Goal: Communication & Community: Share content

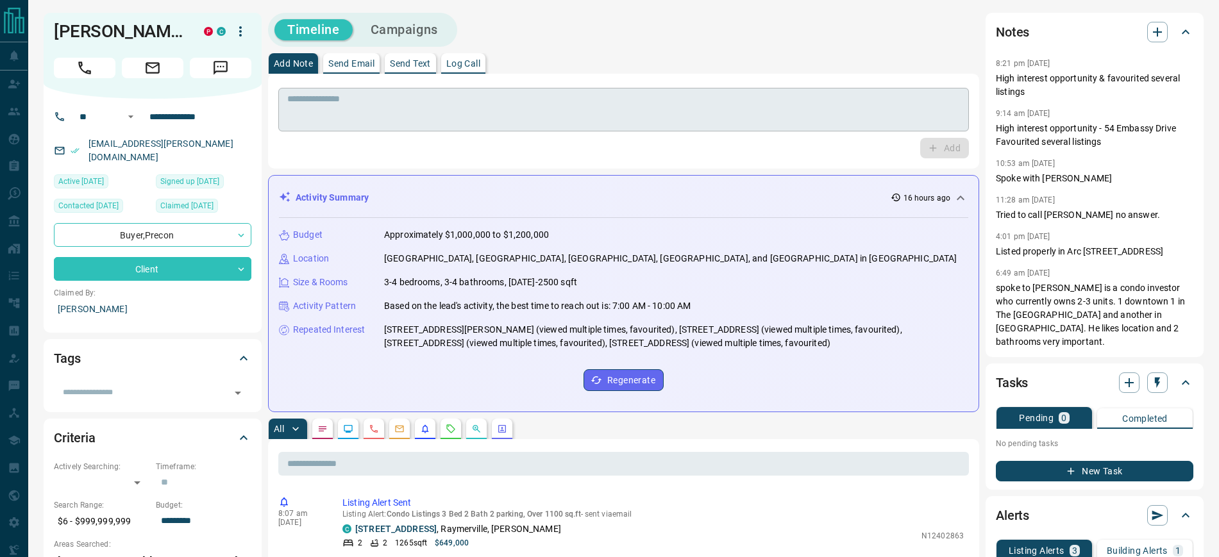
click at [452, 107] on textarea at bounding box center [623, 110] width 672 height 33
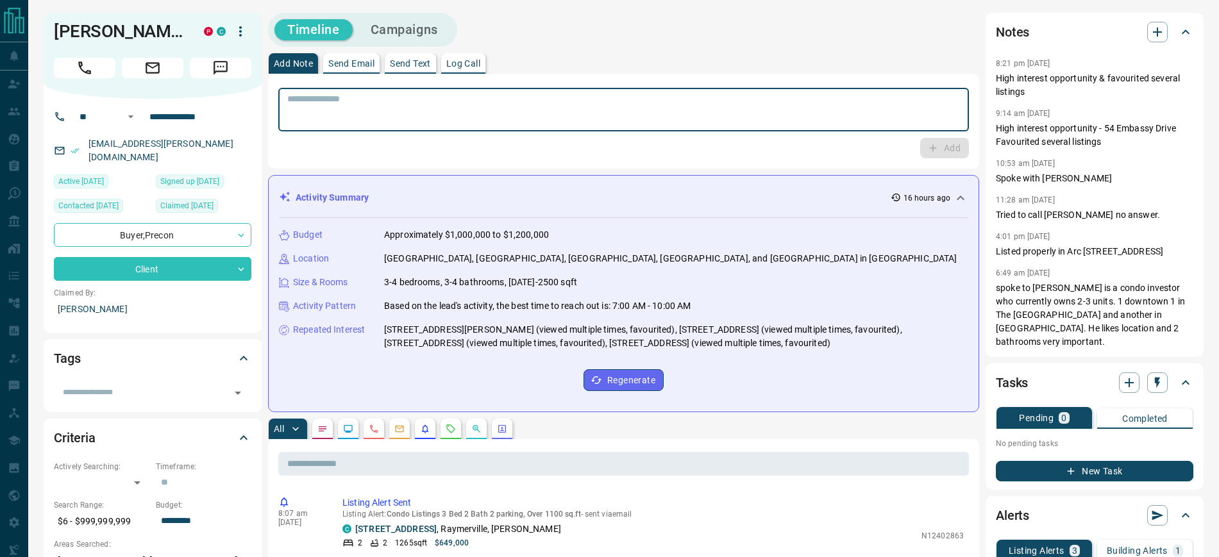
click at [414, 63] on p "Send Text" at bounding box center [410, 63] width 41 height 9
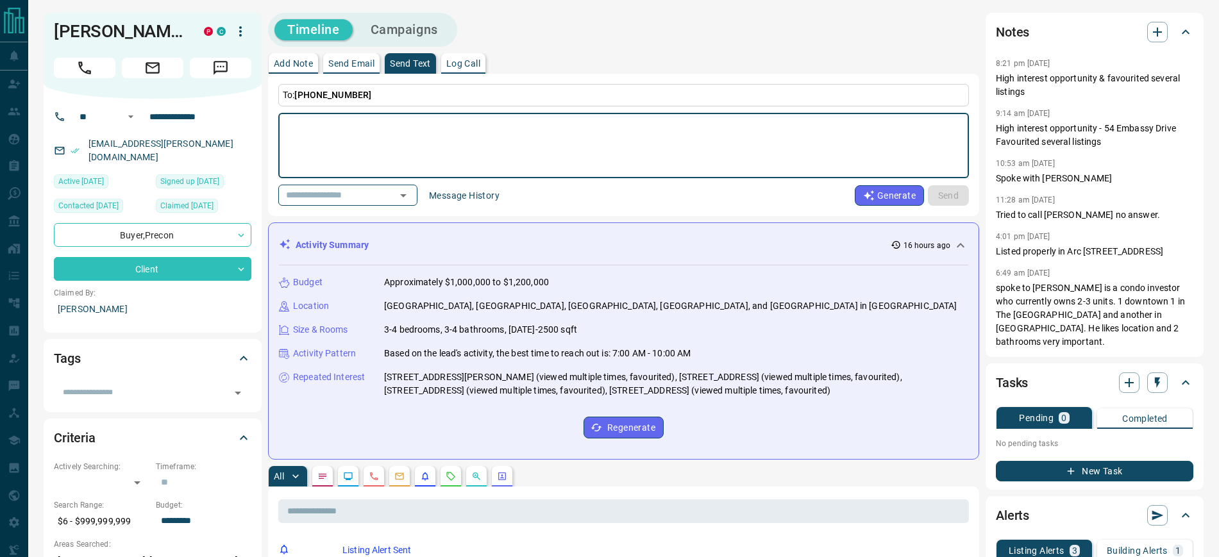
click at [885, 196] on button "Generate" at bounding box center [888, 195] width 69 height 21
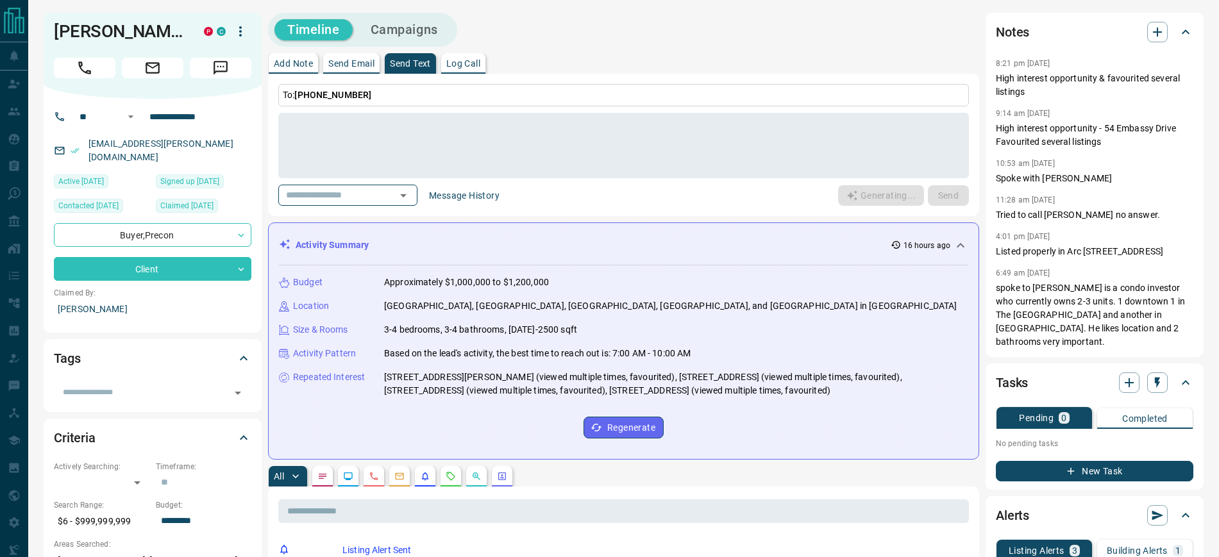
type textarea "**********"
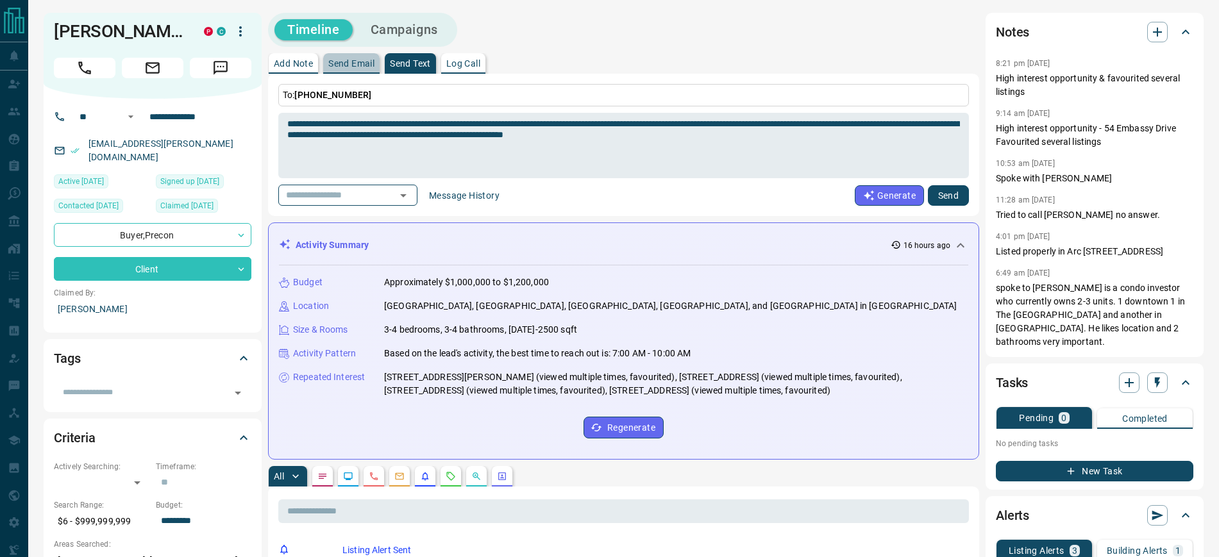
click at [347, 62] on p "Send Email" at bounding box center [351, 63] width 46 height 9
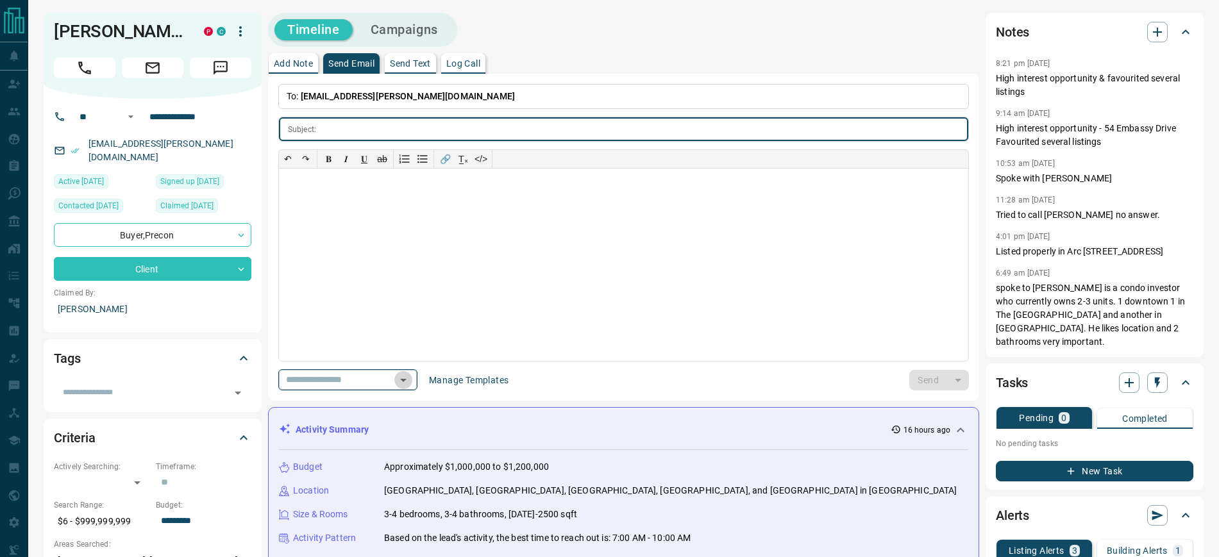
click at [411, 374] on icon "Open" at bounding box center [402, 379] width 15 height 15
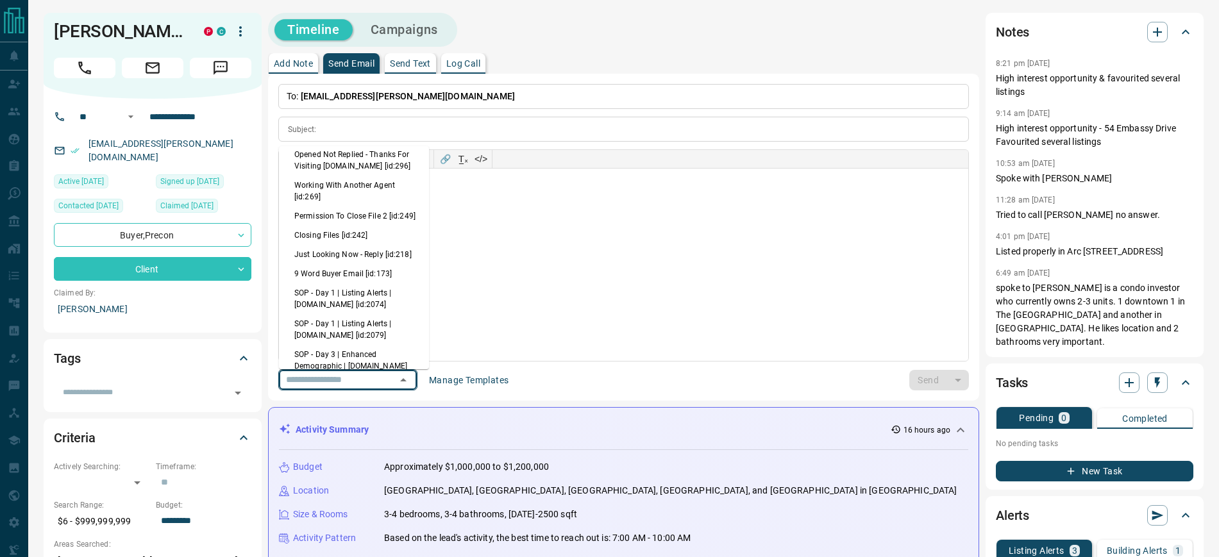
scroll to position [755, 0]
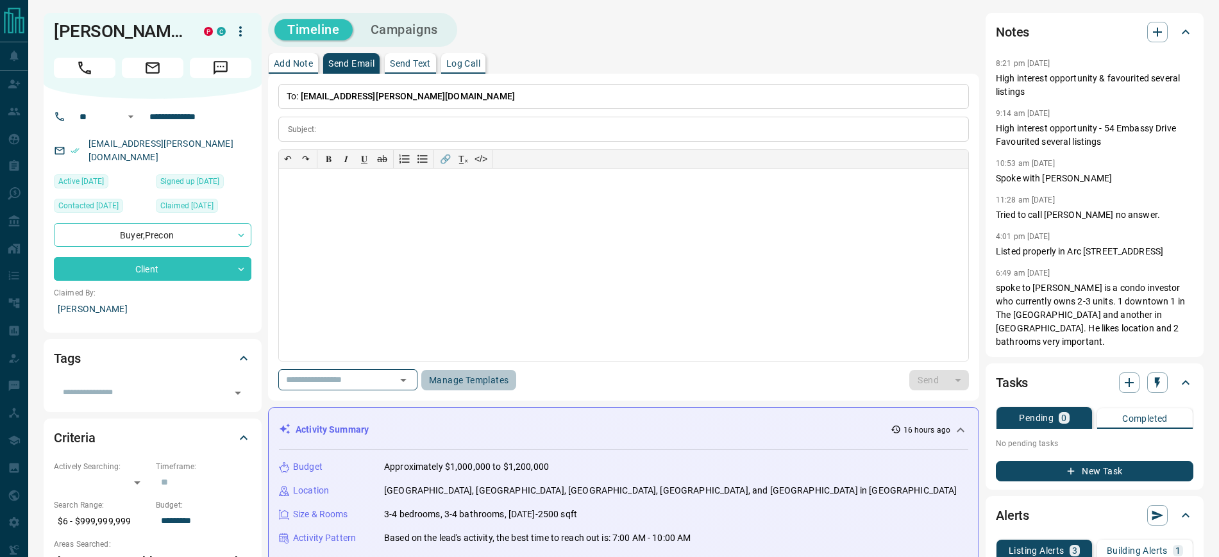
click at [483, 380] on button "Manage Templates" at bounding box center [468, 380] width 95 height 21
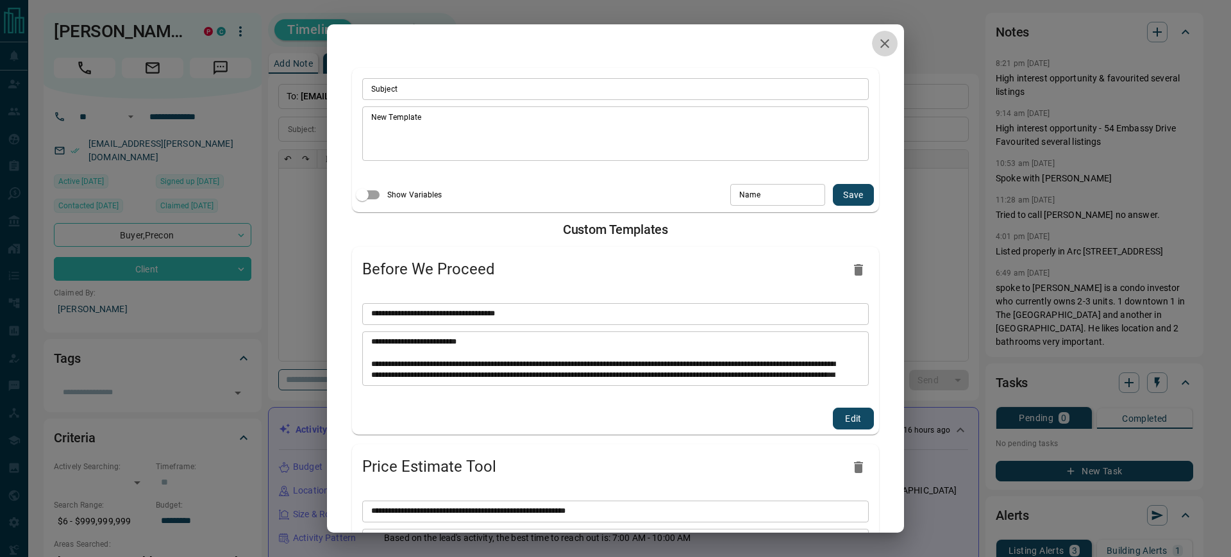
click at [880, 41] on icon "button" at bounding box center [884, 43] width 9 height 9
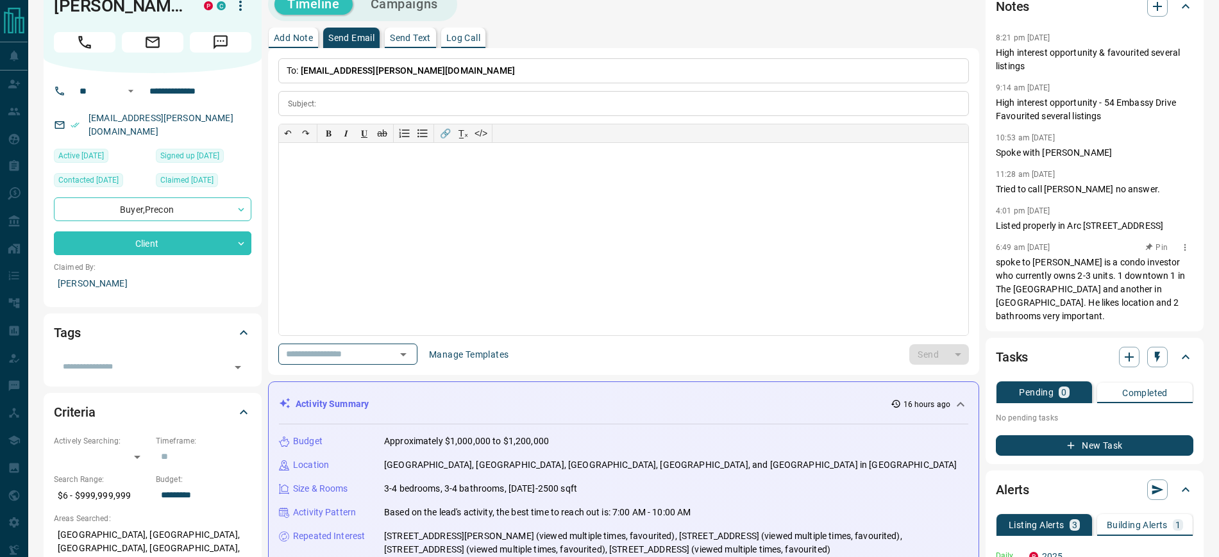
scroll to position [0, 0]
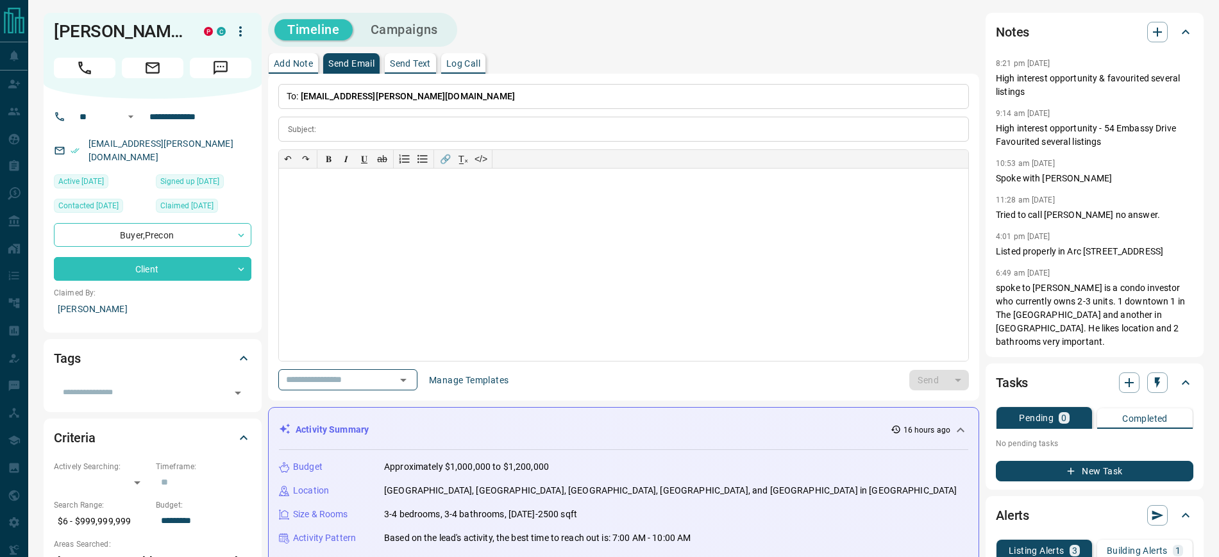
click at [407, 25] on button "Campaigns" at bounding box center [404, 29] width 93 height 21
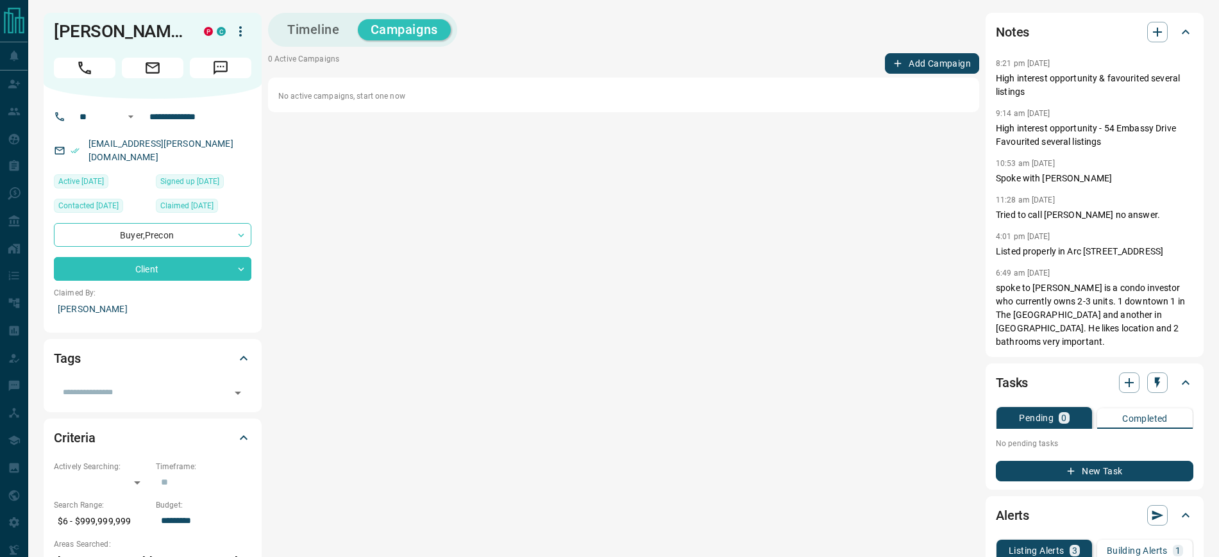
click at [924, 64] on button "Add Campaign" at bounding box center [932, 63] width 94 height 21
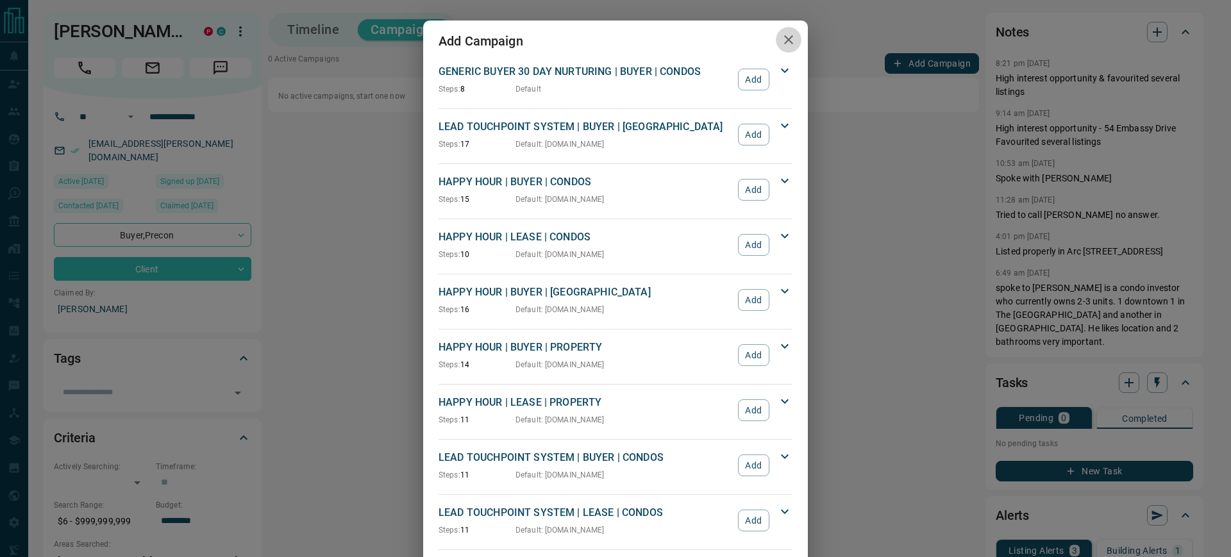
click at [781, 38] on icon "button" at bounding box center [788, 39] width 15 height 15
